Goal: Navigation & Orientation: Find specific page/section

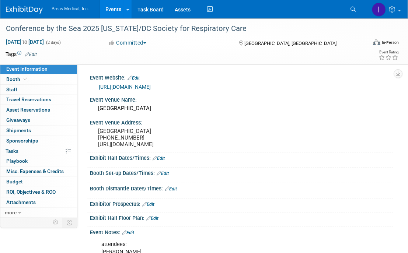
click at [118, 10] on link "Events" at bounding box center [113, 9] width 27 height 18
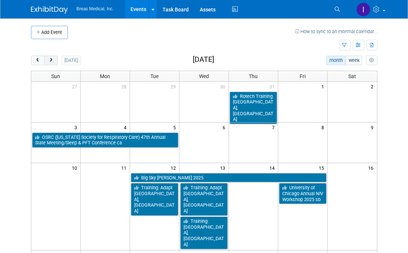
click at [54, 58] on button "next" at bounding box center [51, 61] width 14 height 10
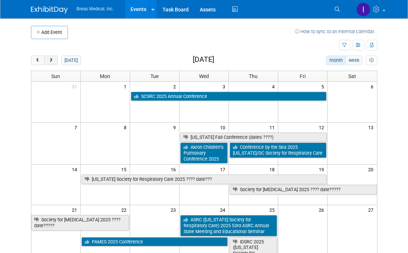
click at [54, 58] on button "next" at bounding box center [51, 61] width 14 height 10
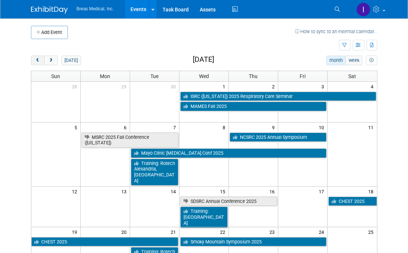
click at [35, 60] on span "prev" at bounding box center [38, 60] width 6 height 5
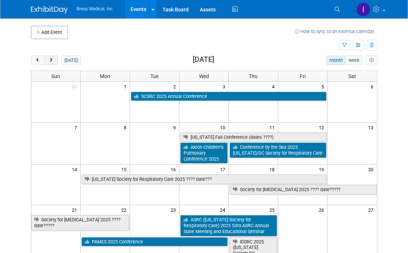
click at [50, 59] on span "next" at bounding box center [51, 60] width 6 height 5
